Goal: Task Accomplishment & Management: Complete application form

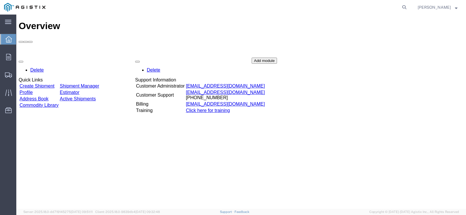
click at [45, 84] on link "Create Shipment" at bounding box center [37, 86] width 35 height 5
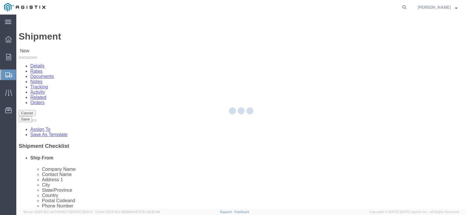
select select
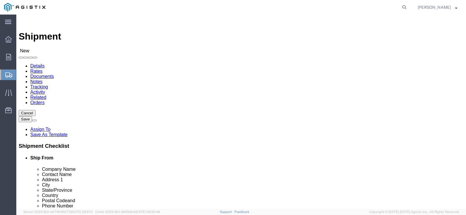
click select "Select American Transit Supply PG&E"
select select "9596"
click select "Select American Transit Supply PG&E"
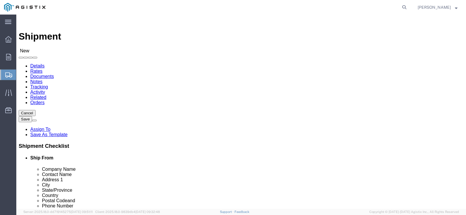
select select "PURCHORD"
select select
drag, startPoint x: 252, startPoint y: 88, endPoint x: 248, endPoint y: 90, distance: 4.2
click select "Select All Others [GEOGRAPHIC_DATA] [GEOGRAPHIC_DATA] [GEOGRAPHIC_DATA] [GEOGRA…"
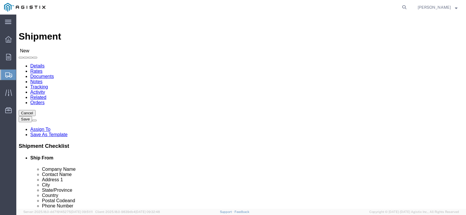
select select "19745"
click select "Select All Others [GEOGRAPHIC_DATA] [GEOGRAPHIC_DATA] [GEOGRAPHIC_DATA] [GEOGRA…"
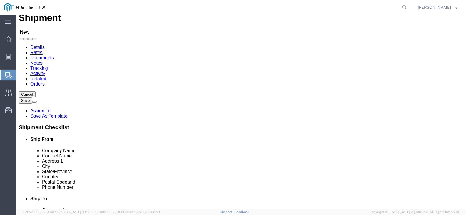
scroll to position [29, 0]
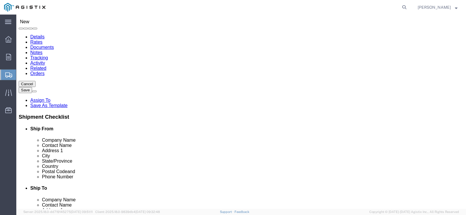
click button
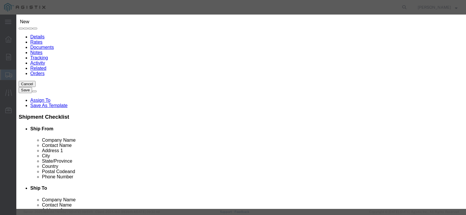
click button "Select"
select select
type input "American Transit Supply"
type input "[PERSON_NAME]"
type input "[STREET_ADDRESS]"
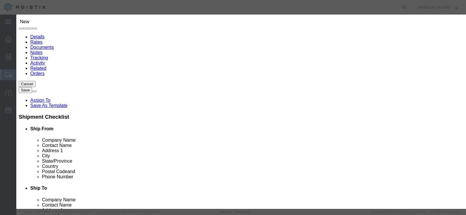
type input "HAYWARD"
type input "94545"
type input "5102936100"
select select "CA"
click button "Close"
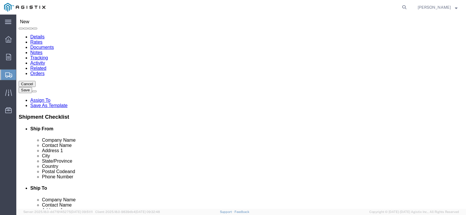
click span
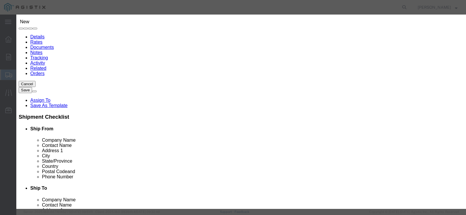
click select "Search by Address Book Name City Company Name Contact Name Country CustomerAlia…"
select select "zip"
click select "Search by Address Book Name City Company Name Contact Name Country CustomerAlia…"
drag, startPoint x: 173, startPoint y: 57, endPoint x: 171, endPoint y: 54, distance: 3.8
click input "text"
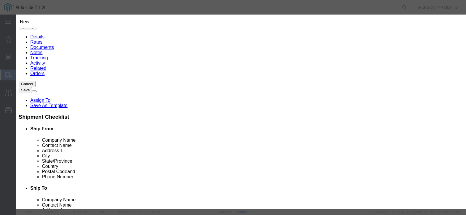
type input "93725"
click icon "button"
click button "Select"
select select
type input "PG&E"
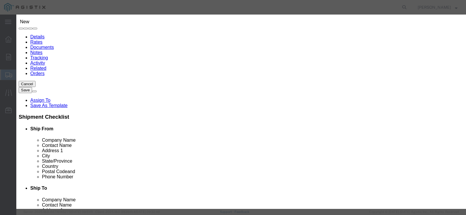
type input "Person in Charge"
type input "[STREET_ADDRESS]"
type input "[GEOGRAPHIC_DATA]"
type input "93725-1098"
type input "[PHONE_NUMBER]"
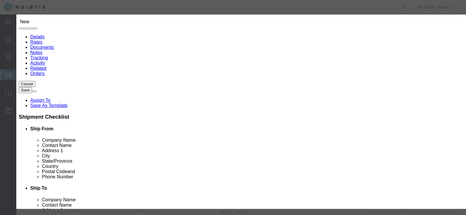
select select "CA"
click button "Close"
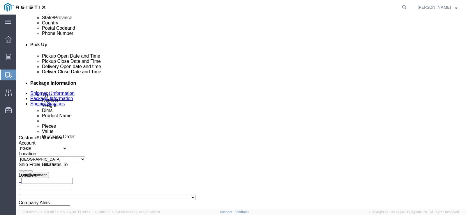
scroll to position [233, 0]
click icon
click div "[DATE] 5:00 PM"
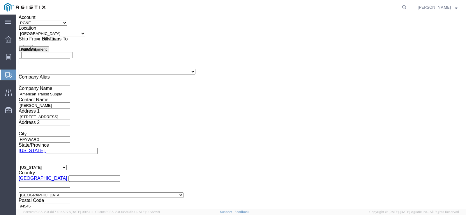
click input "5:00 PM"
type input "8:00 AM"
click button "Apply"
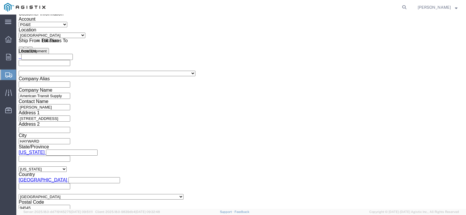
scroll to position [271, 0]
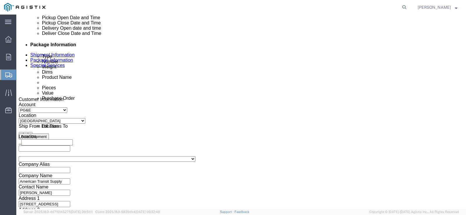
click div "[DATE] 9:00 AM"
drag, startPoint x: 97, startPoint y: 87, endPoint x: 95, endPoint y: 89, distance: 3.0
click div "[DATE] 9:00 AM"
click icon
click div "[DATE] 9:00 AM"
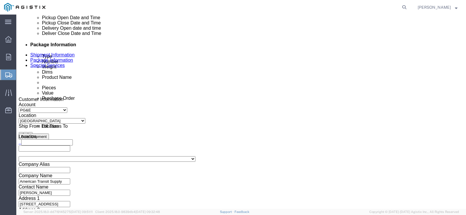
type input "11:00 AM"
click button "Apply"
click icon
click div
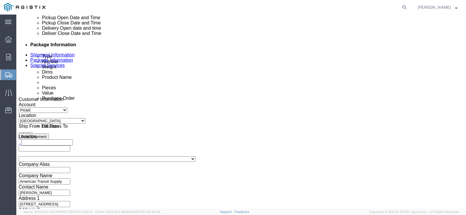
click input "12:00 PM"
type input "8:00 AM"
click button "Apply"
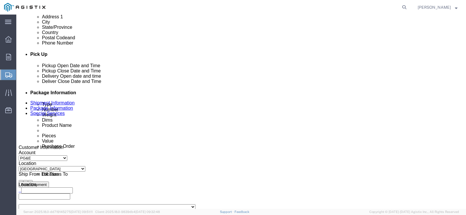
scroll to position [213, 0]
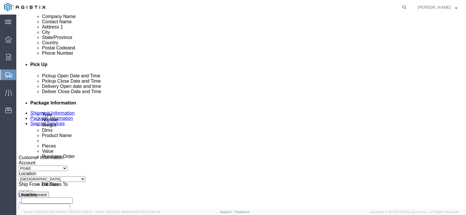
click icon
click div
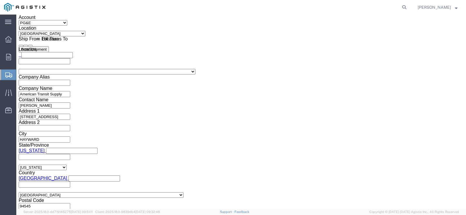
type input "3:30 PM"
click div "Close Time 3:30 PM [DATE] 9:00 AM - [DATE] 9:00 AM Cancel Apply"
click button "Apply"
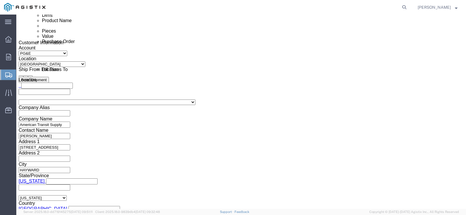
scroll to position [300, 0]
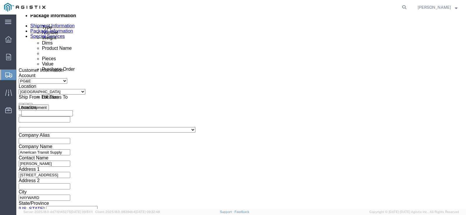
click input "text"
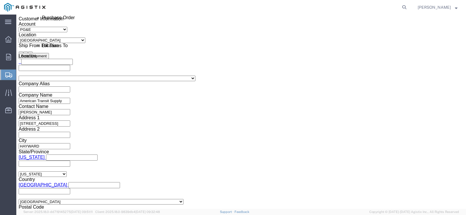
scroll to position [359, 0]
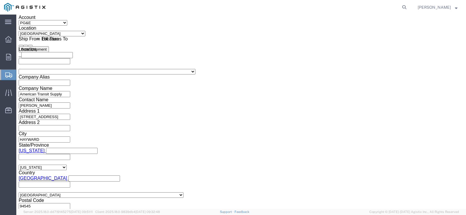
type input "3501420269"
click button "Continue"
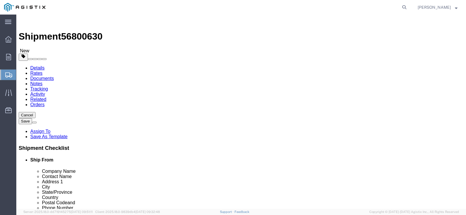
click select "Select Bulk Bundle(s) Cardboard Box(es) Carton(s) Crate(s) Drum(s) (Fiberboard)…"
select select "NKCR"
click select "Select Bulk Bundle(s) Cardboard Box(es) Carton(s) Crate(s) Drum(s) (Fiberboard)…"
click input "1"
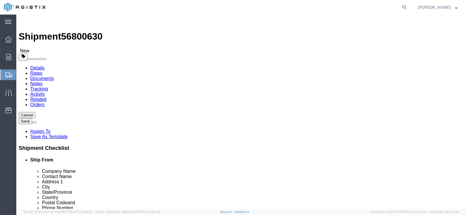
click input "1"
type input "7"
click input "text"
type input "96"
type input "48"
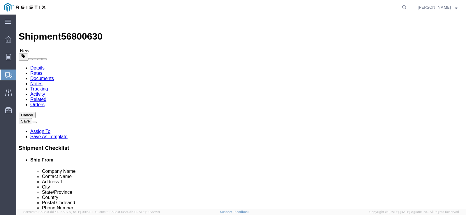
type input "32"
click input "0.00"
drag, startPoint x: 74, startPoint y: 137, endPoint x: 69, endPoint y: 134, distance: 5.6
click input "0.00"
type input "19600.00"
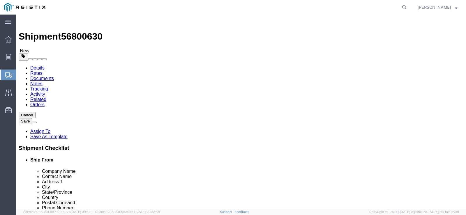
click link "Add Content"
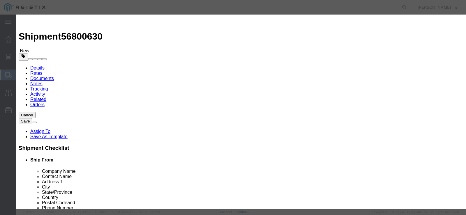
click input "text"
type input "120009"
click input "0"
type input "196"
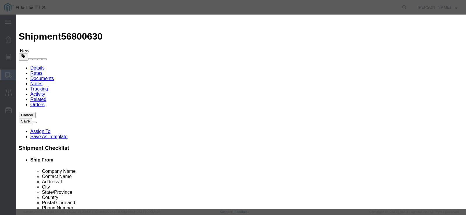
drag, startPoint x: 129, startPoint y: 65, endPoint x: 134, endPoint y: 67, distance: 4.3
click input "text"
type input "14380.52"
click select "Select 50 55 60 65 70 85 92.5 100 125 175 250 300 400"
select select "65"
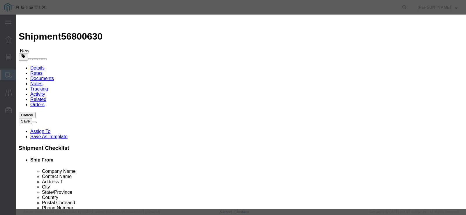
click select "Select 50 55 60 65 70 85 92.5 100 125 175 250 300 400"
click input "120009"
click button "Save & Close"
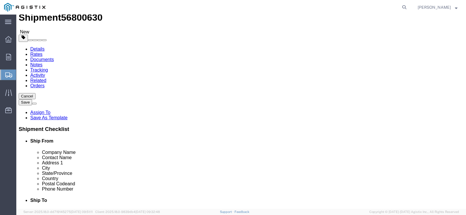
scroll to position [29, 0]
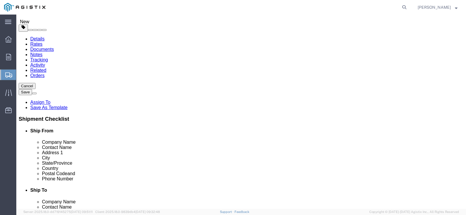
click ul "Save in commodity library Clone this content Delete this content"
click icon
click div "Pieces: 196.00 Each Total value: 14380.52 USD"
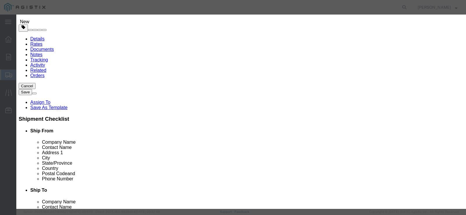
click input "120009"
type input "120009"
click td "Name: PLYWOOD 1-1/8" THICK SQUARE EDGE"
click input "196.00"
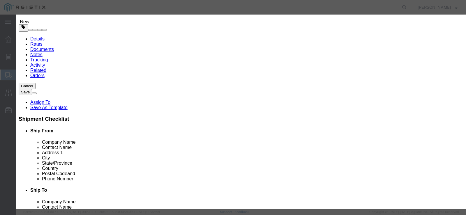
select select
select select "USD"
select select
type input "PLYWOOD 1-1/8" THICK SQUARE EDGE"
type input "M120009"
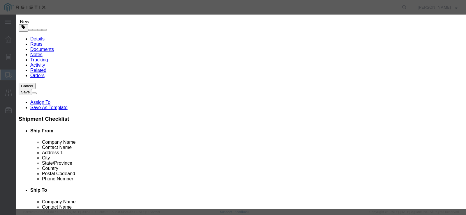
click input "text"
type input "196"
click input "text"
type input "14380.52"
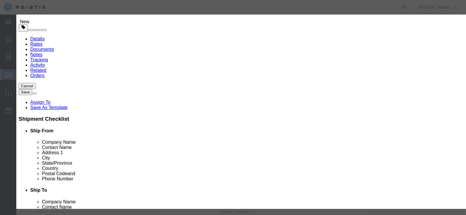
click select "Select 50 55 60 65 70 85 92.5 100 125 175 250 300 400"
select select "65"
click select "Select 50 55 60 65 70 85 92.5 100 125 175 250 300 400"
click button "Save & Close"
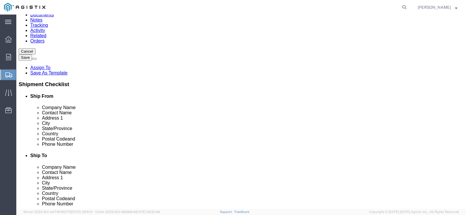
scroll to position [66, 0]
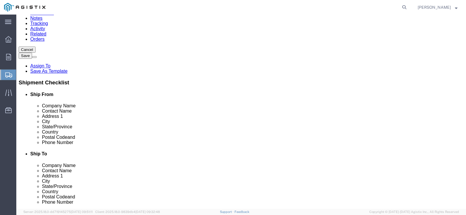
click button "Rate Shipment"
click div
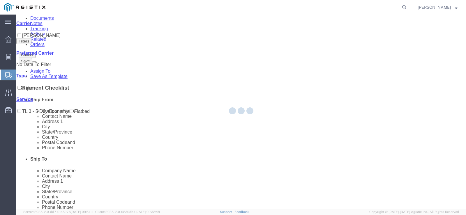
scroll to position [0, 0]
